Goal: Task Accomplishment & Management: Use online tool/utility

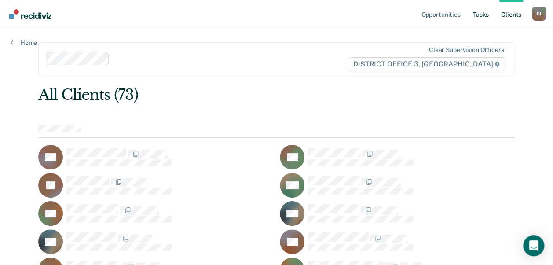
click at [483, 24] on link "Tasks" at bounding box center [480, 14] width 19 height 28
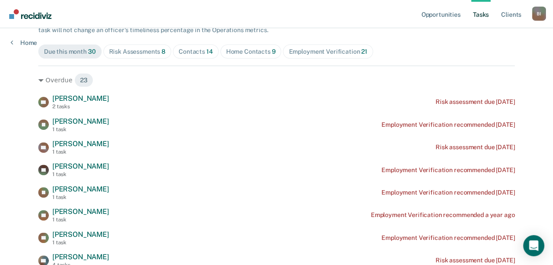
scroll to position [90, 0]
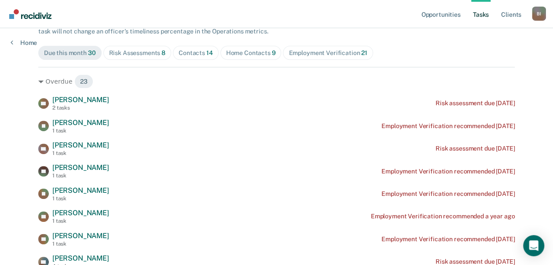
click at [151, 50] on div "Risk Assessments 8" at bounding box center [137, 52] width 57 height 7
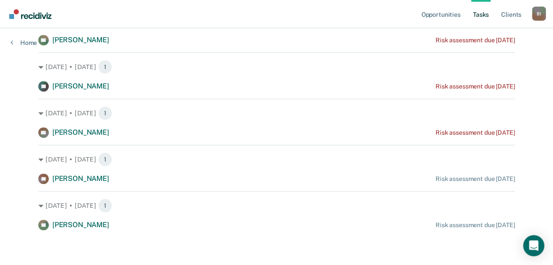
scroll to position [0, 0]
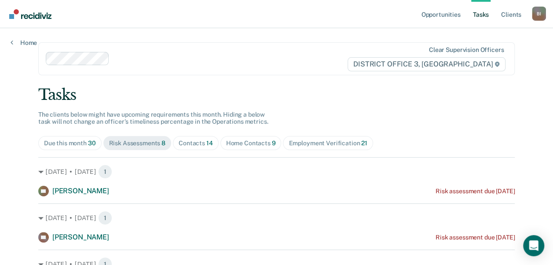
click at [201, 148] on span "Contacts 14" at bounding box center [196, 143] width 46 height 14
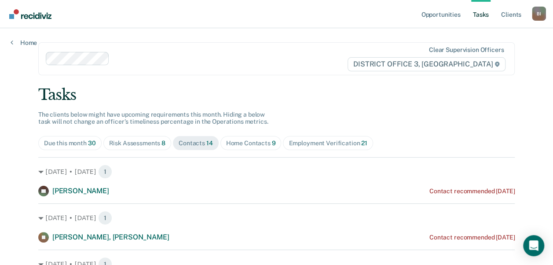
scroll to position [47, 0]
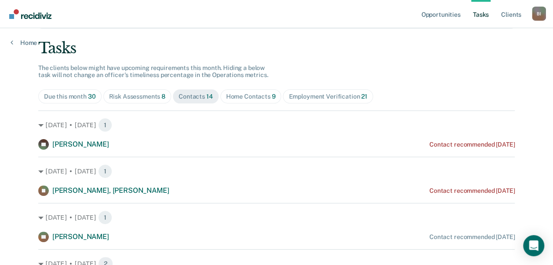
click at [271, 92] on span "Home Contacts 9" at bounding box center [250, 96] width 61 height 14
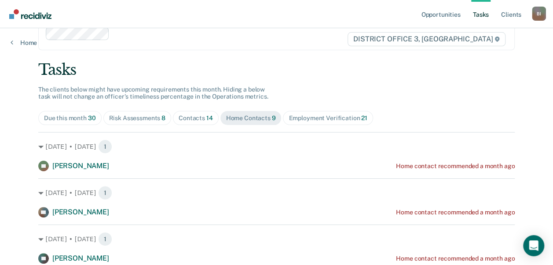
scroll to position [25, 0]
click at [89, 124] on span "Due this month 30" at bounding box center [69, 118] width 63 height 14
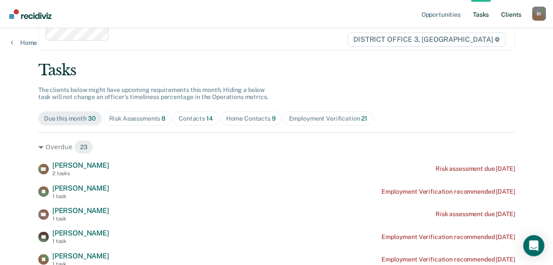
click at [514, 11] on link "Client s" at bounding box center [511, 14] width 24 height 28
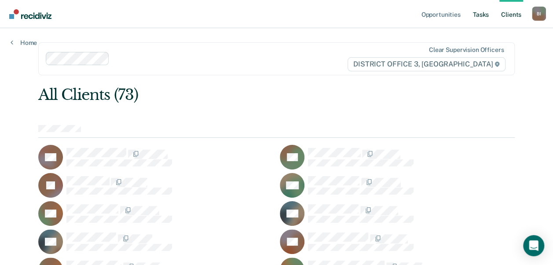
click at [481, 12] on link "Tasks" at bounding box center [480, 14] width 19 height 28
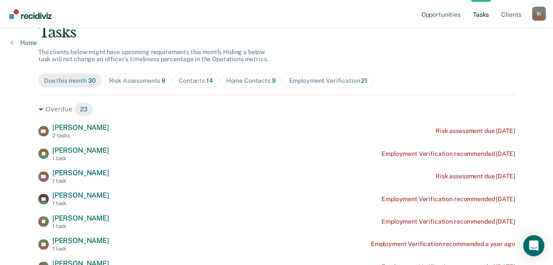
scroll to position [63, 0]
click at [135, 77] on div "Risk Assessments 8" at bounding box center [137, 80] width 57 height 7
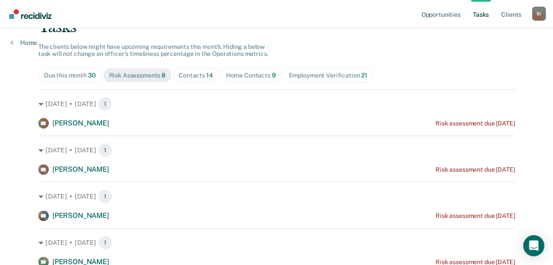
scroll to position [47, 0]
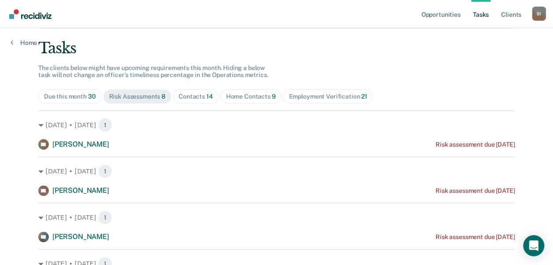
click at [179, 101] on span "Contacts 14" at bounding box center [196, 96] width 46 height 14
